Goal: Task Accomplishment & Management: Manage account settings

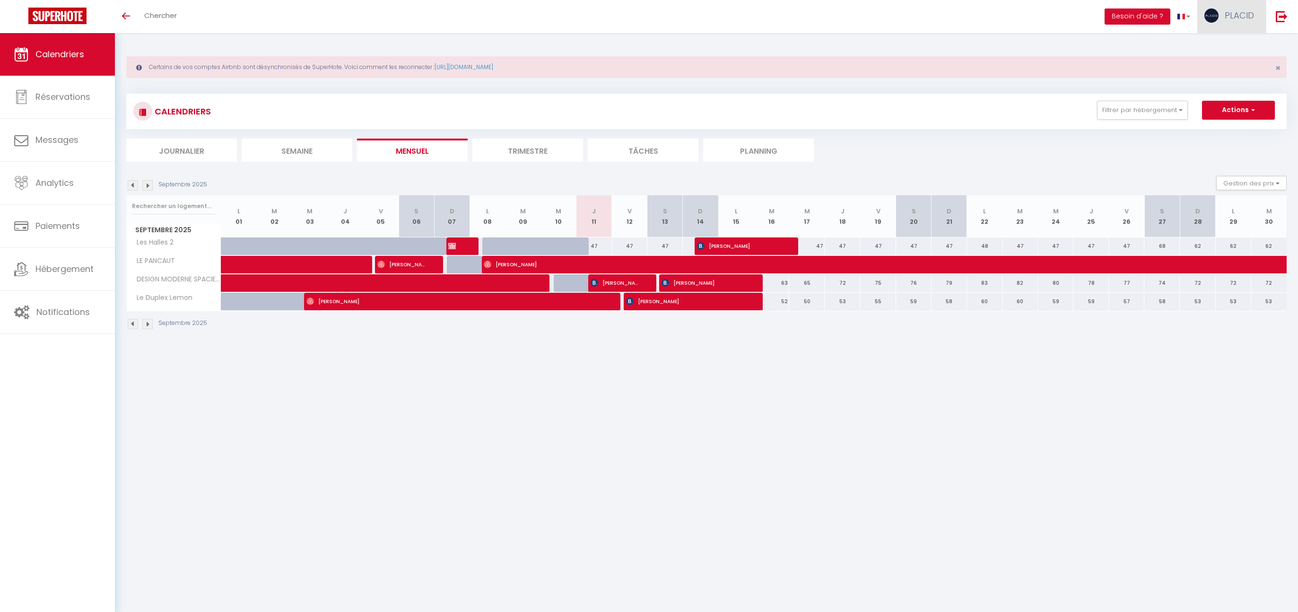
click at [1251, 20] on span "PLACID" at bounding box center [1239, 15] width 29 height 12
click at [1223, 70] on link "Équipe" at bounding box center [1228, 64] width 70 height 16
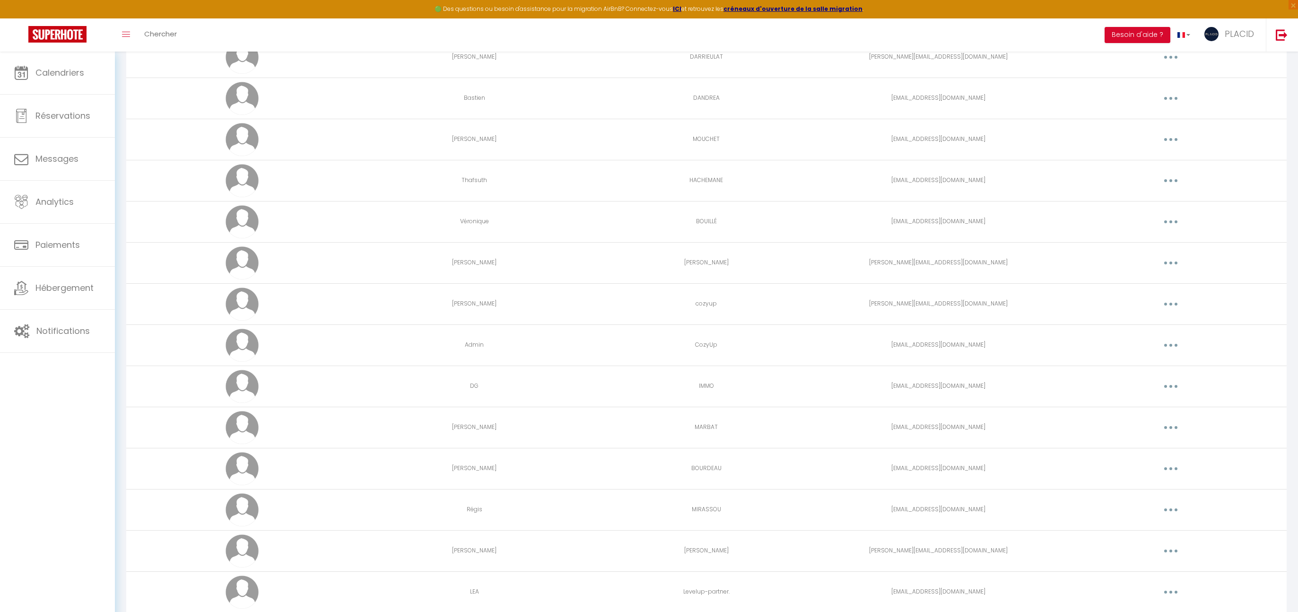
scroll to position [907, 0]
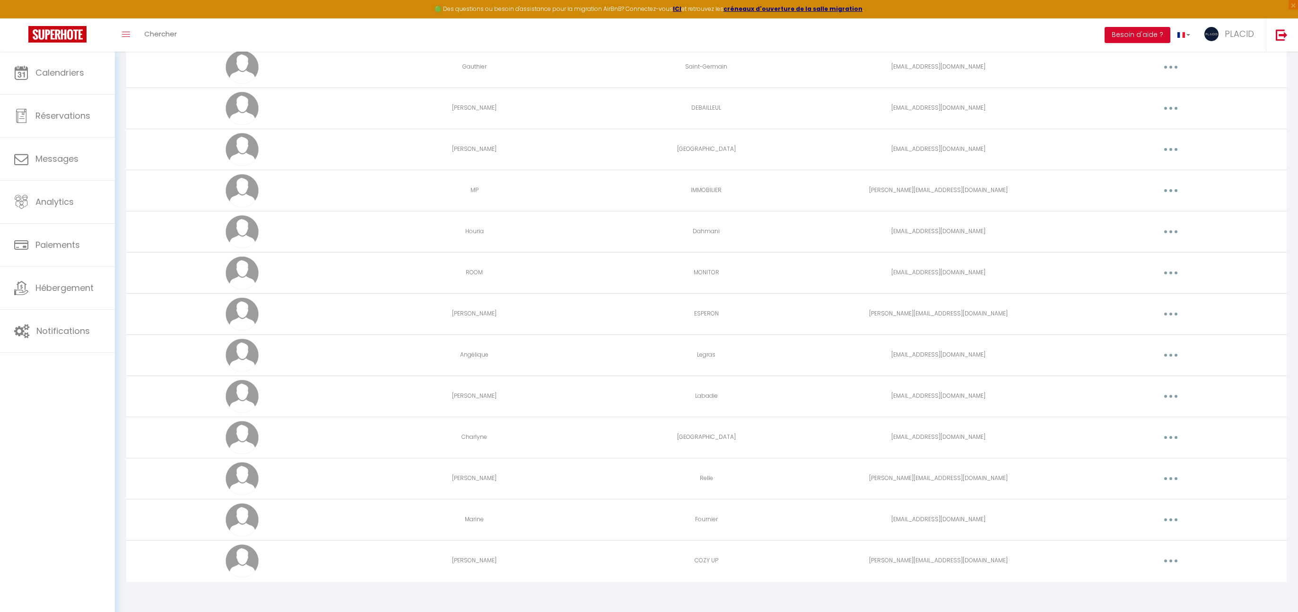
click at [1175, 477] on button "button" at bounding box center [1171, 478] width 26 height 15
click at [1138, 495] on link "Editer" at bounding box center [1146, 500] width 70 height 16
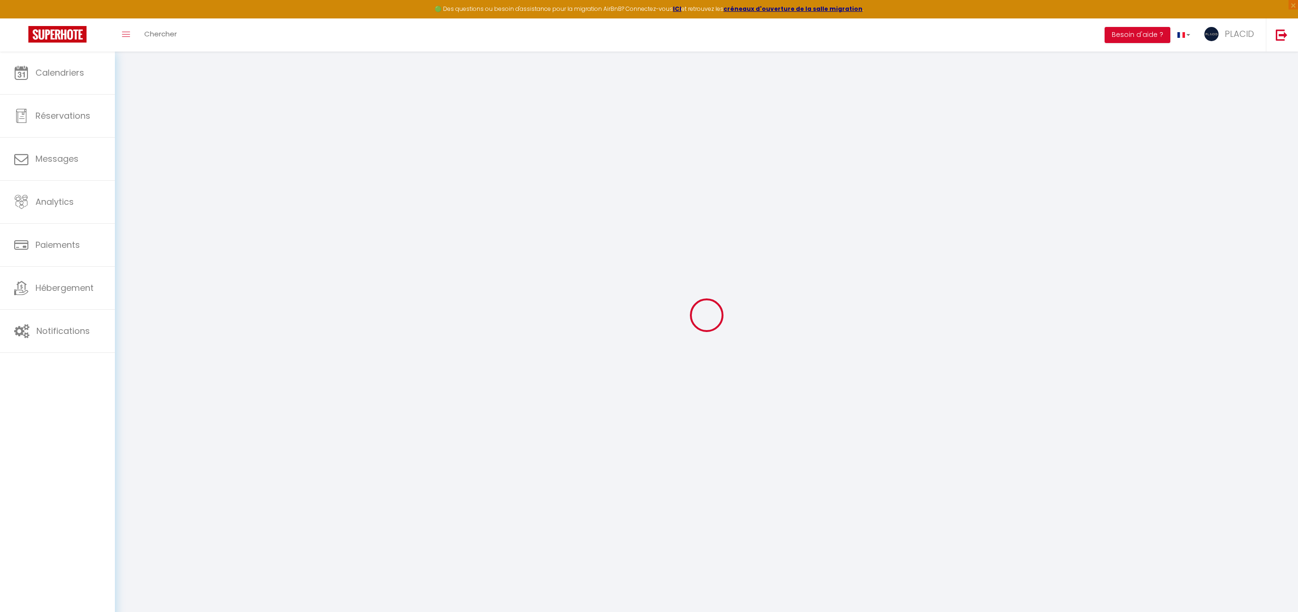
type input "Caroline"
type input "Relle"
type input "caroline.relle2310@gmail.com"
type textarea "LCDpro12@"
type textarea "https://app.superhote.com/#/connect/ZjC2SaIHIp"
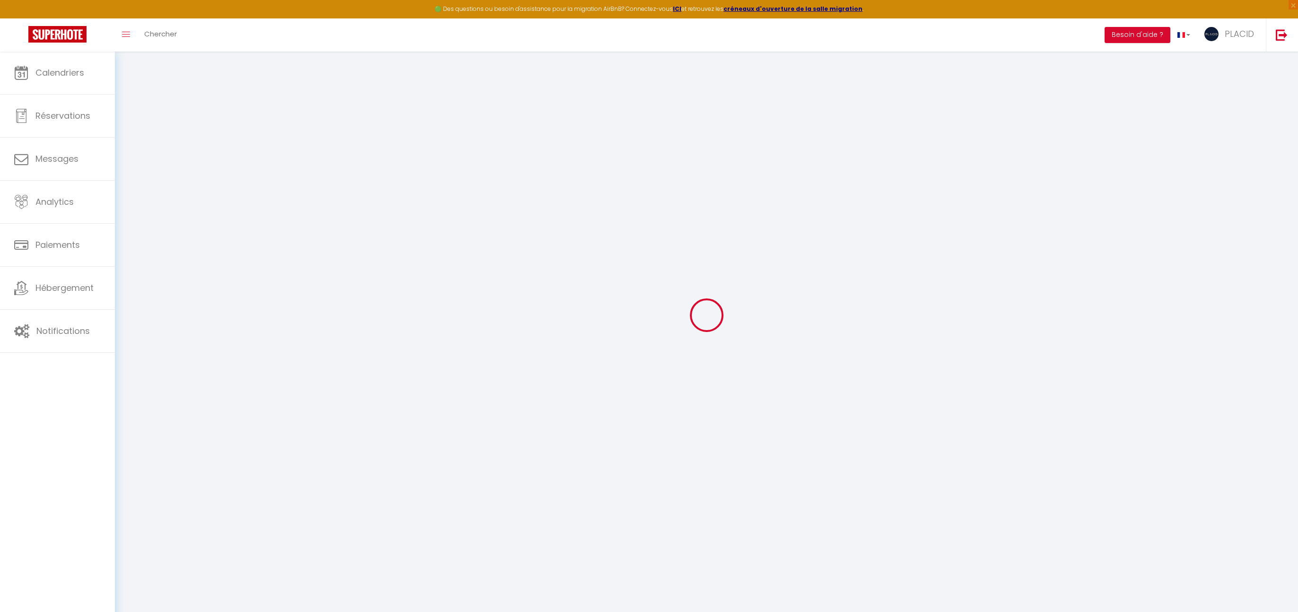
checkbox input "false"
checkbox input "true"
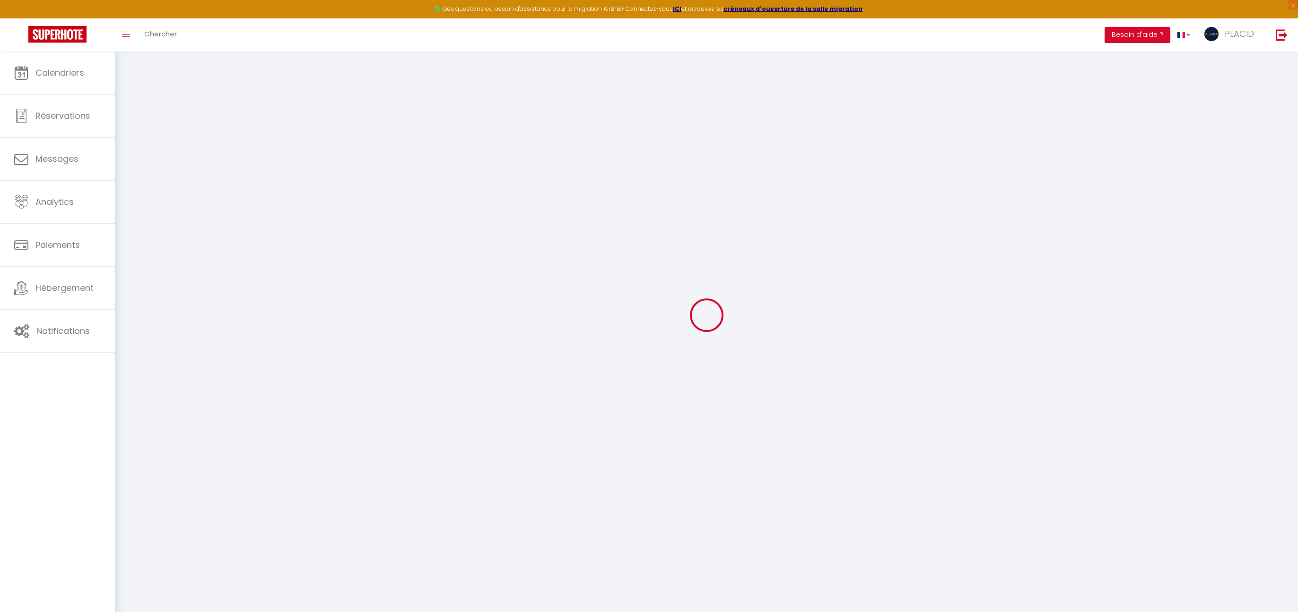
checkbox input "true"
checkbox input "false"
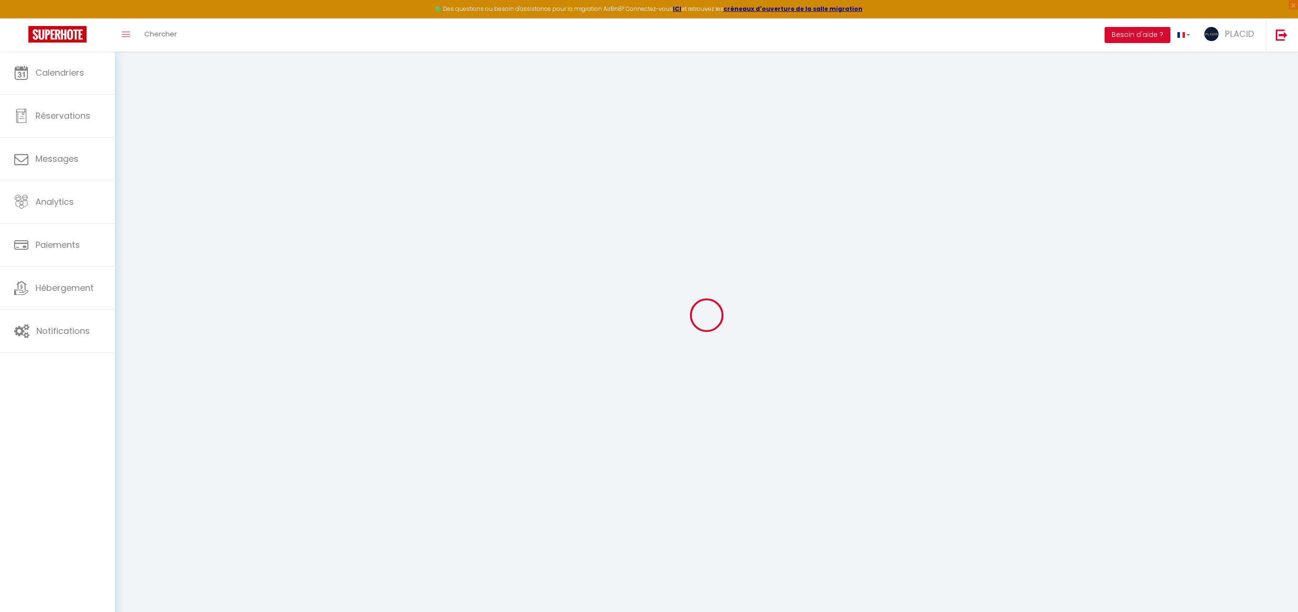
checkbox input "false"
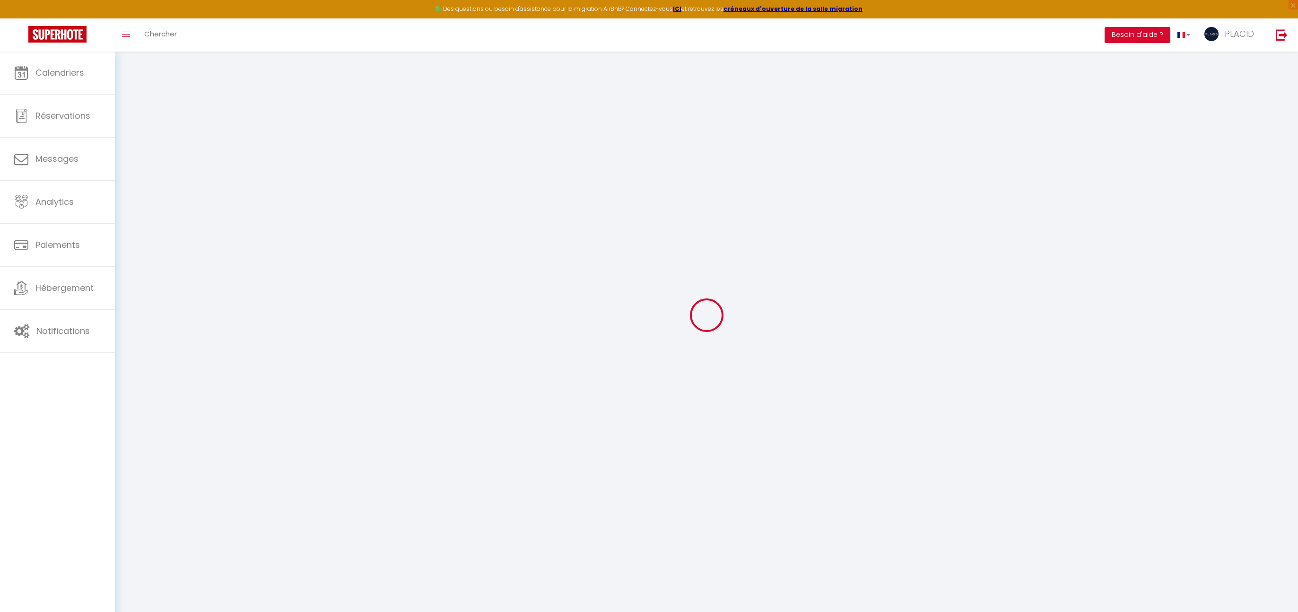
select select
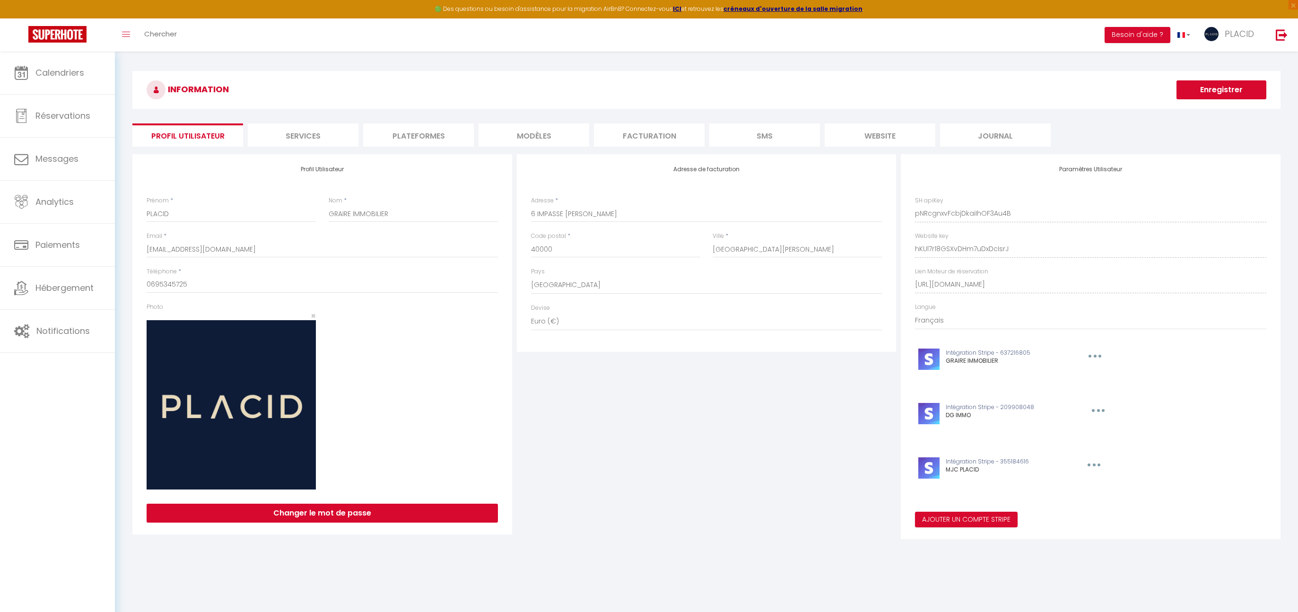
select select "28"
select select "fr"
click at [70, 74] on span "Calendriers" at bounding box center [59, 73] width 49 height 12
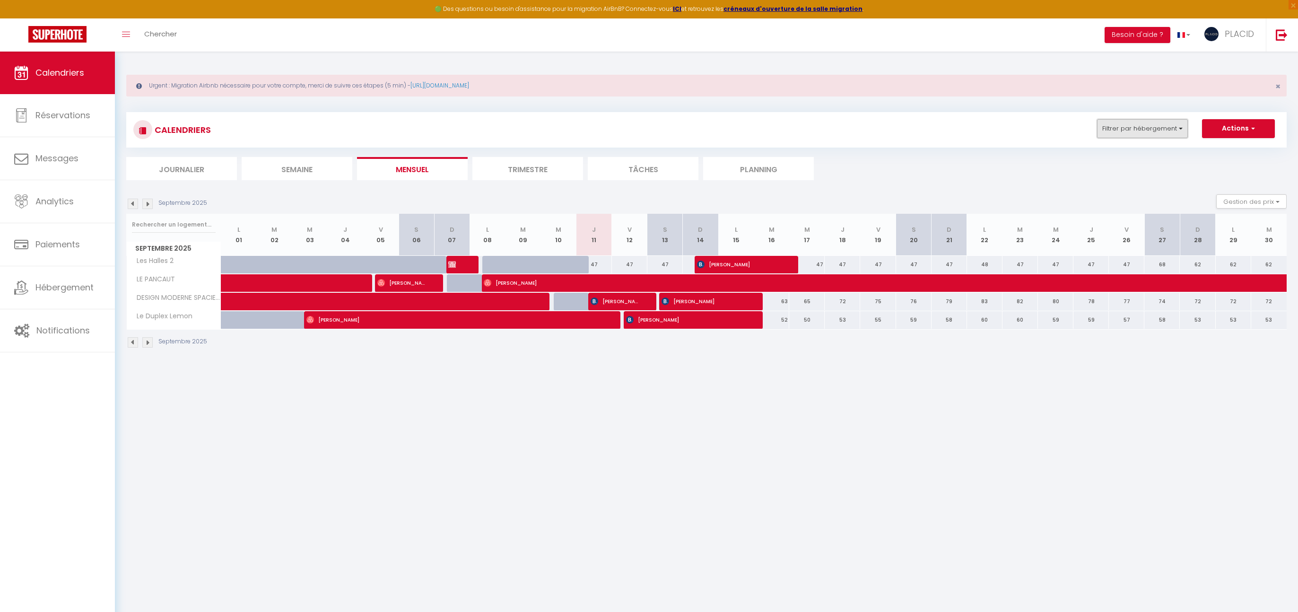
click at [1159, 135] on button "Filtrer par hébergement" at bounding box center [1142, 128] width 91 height 19
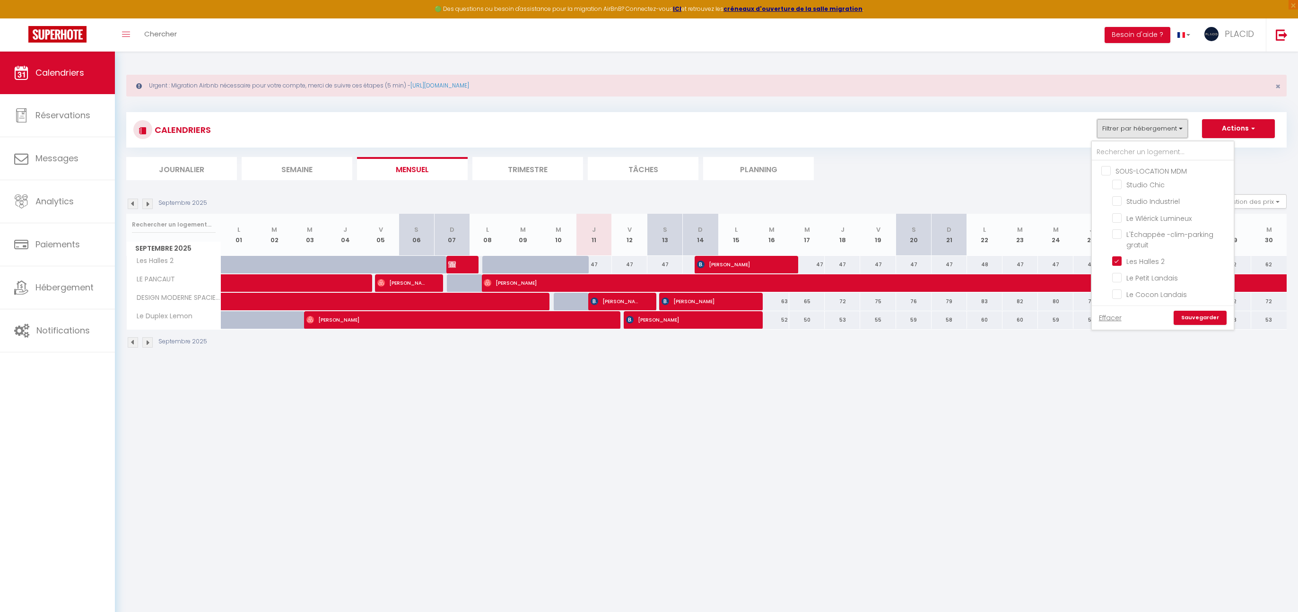
scroll to position [2, 0]
